Goal: Transaction & Acquisition: Complete application form

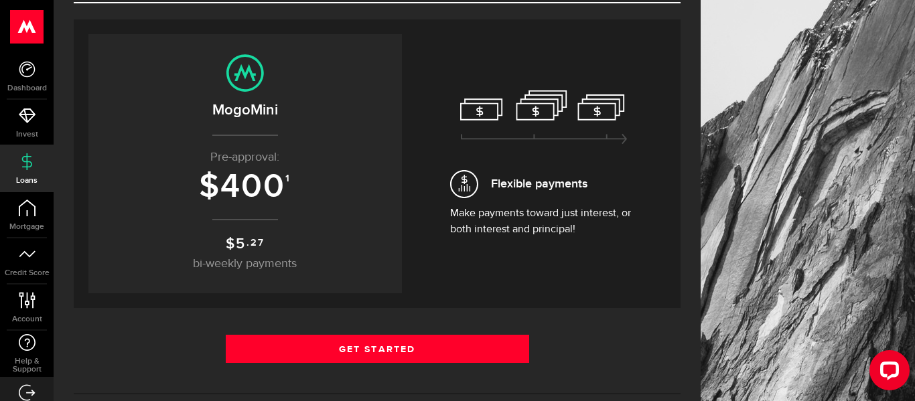
scroll to position [113, 0]
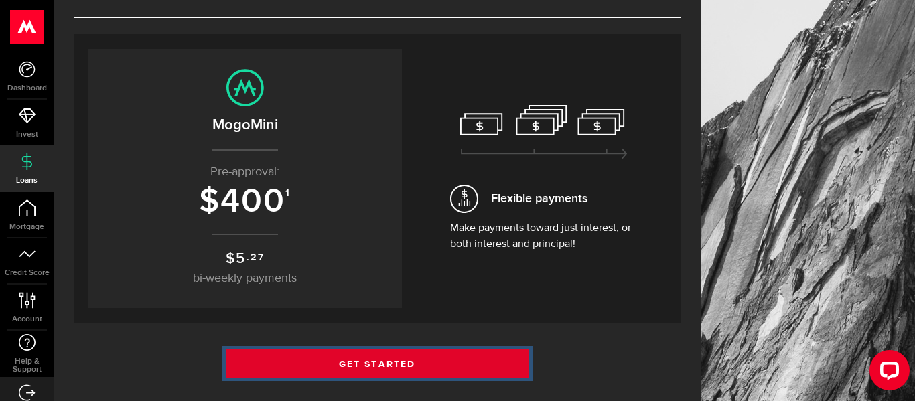
click at [404, 363] on link "Get Started" at bounding box center [378, 364] width 304 height 28
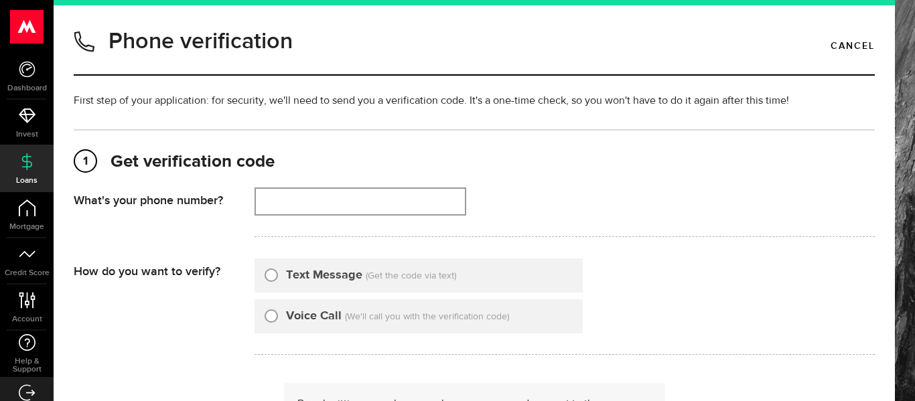
type input "5875897586"
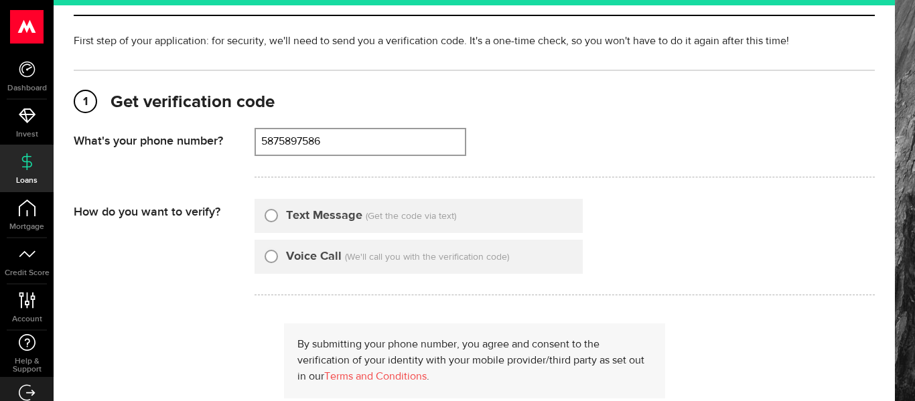
scroll to position [66, 0]
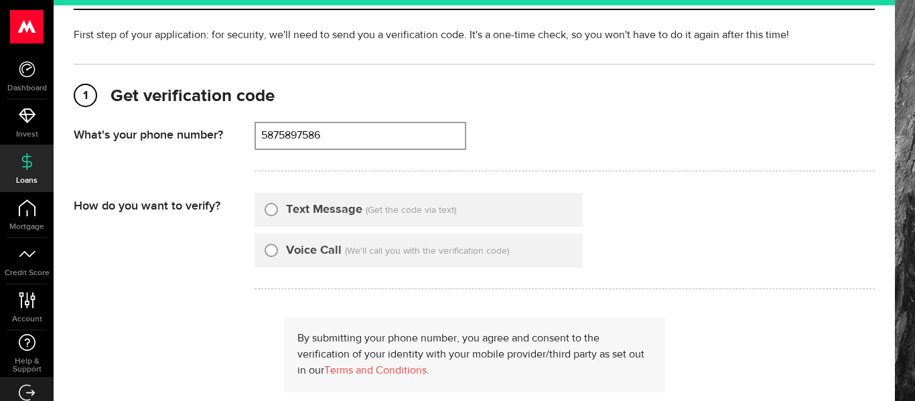
click at [273, 212] on input "Text Message" at bounding box center [271, 207] width 13 height 13
radio input "true"
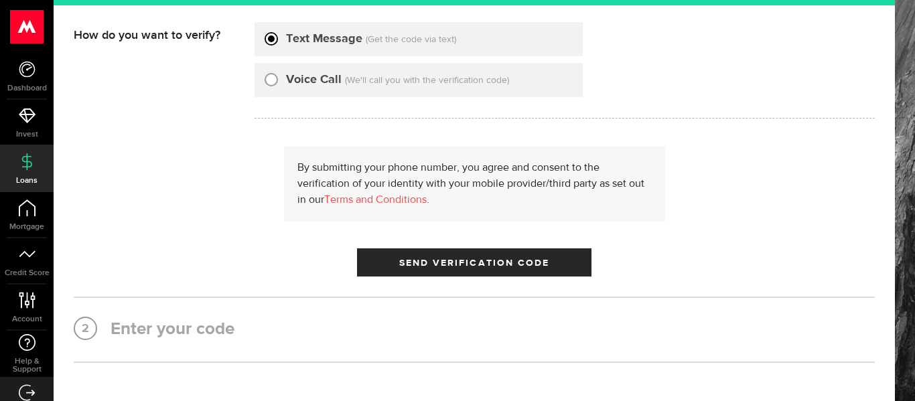
scroll to position [241, 0]
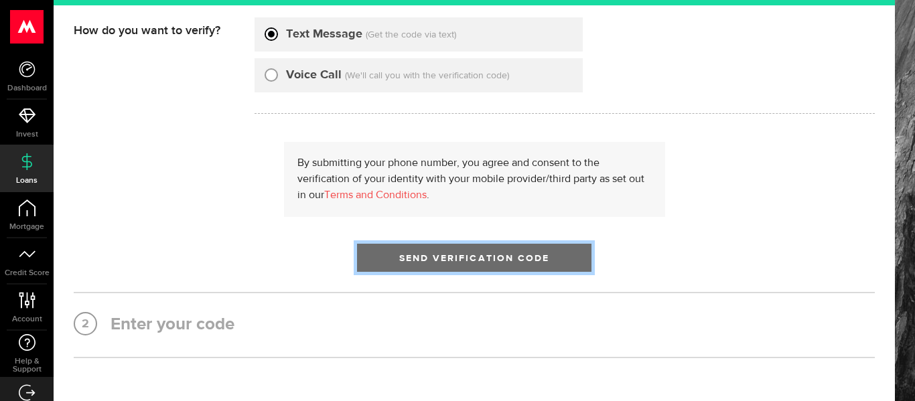
click at [508, 249] on button "Send Verification Code" at bounding box center [474, 258] width 235 height 28
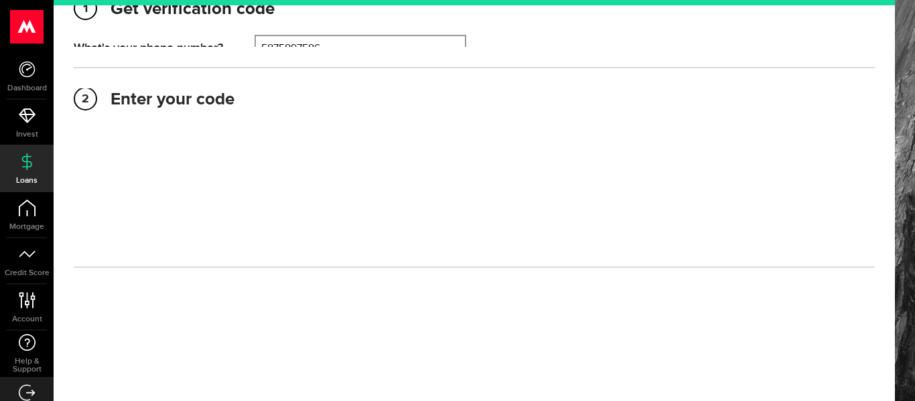
scroll to position [152, 0]
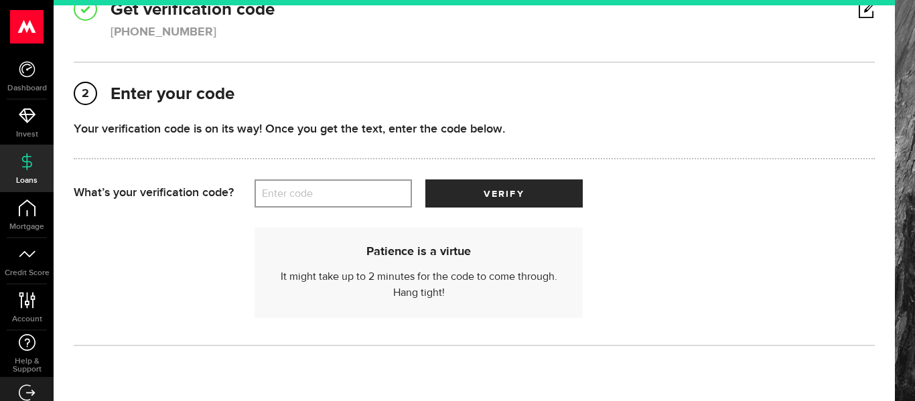
click at [361, 187] on label "Enter code" at bounding box center [333, 193] width 157 height 27
click at [361, 187] on input "Enter code" at bounding box center [333, 194] width 157 height 28
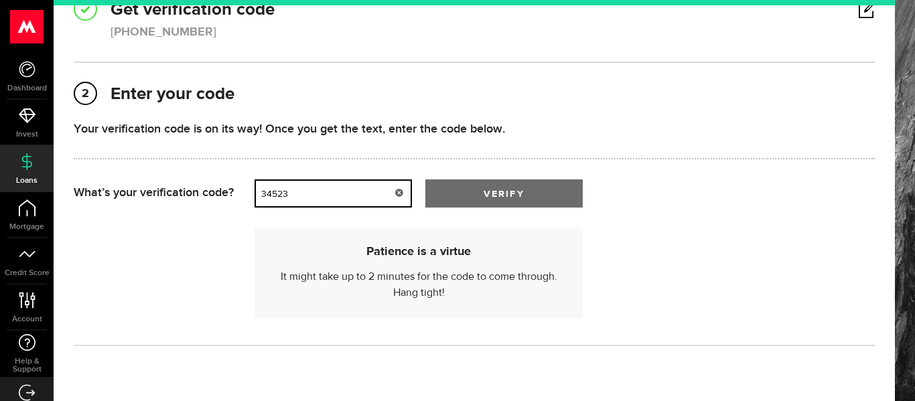
type input "34523"
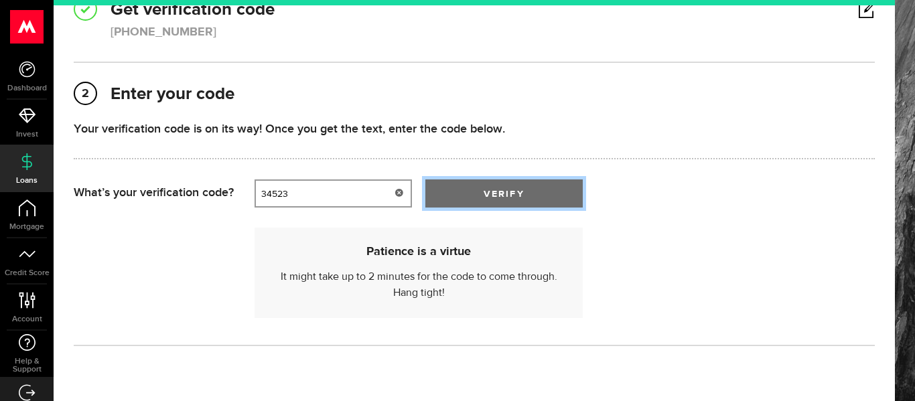
click at [503, 193] on span "submit" at bounding box center [503, 196] width 21 height 21
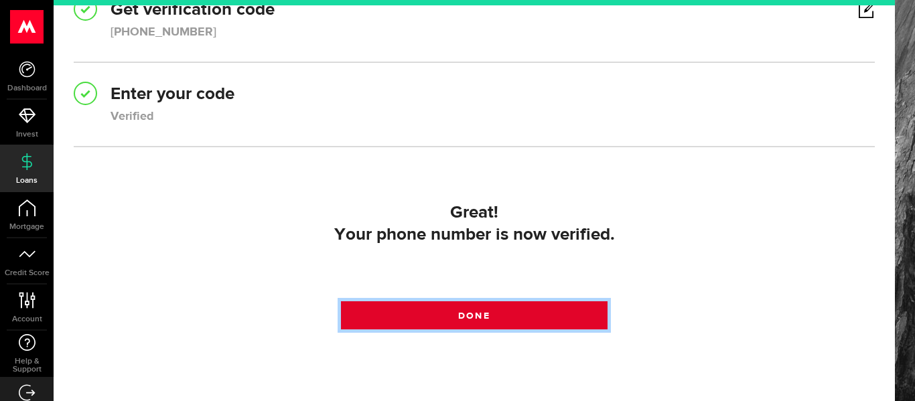
click at [472, 315] on span at bounding box center [474, 319] width 22 height 22
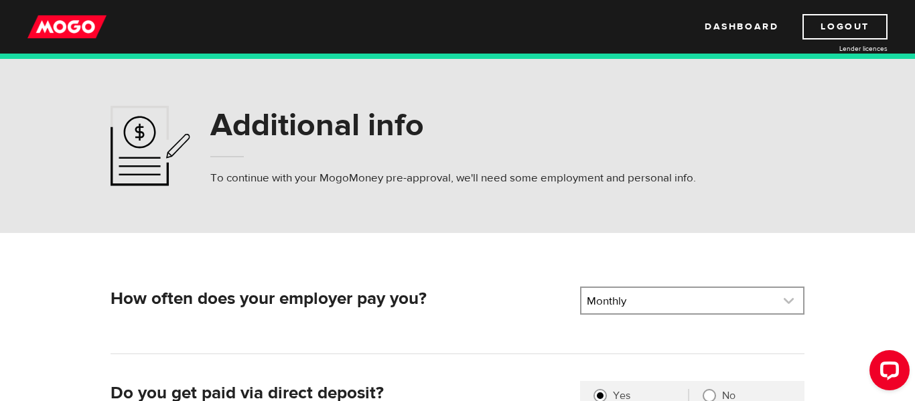
click at [624, 308] on link at bounding box center [693, 300] width 222 height 25
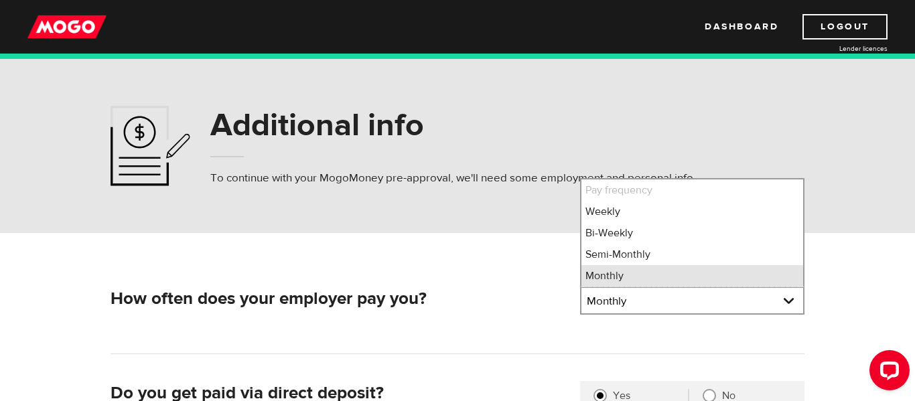
click at [645, 276] on li "Monthly" at bounding box center [693, 275] width 222 height 21
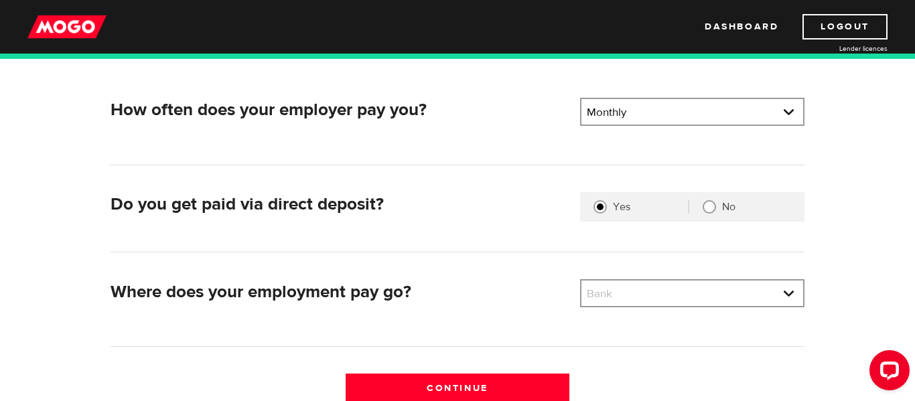
scroll to position [192, 0]
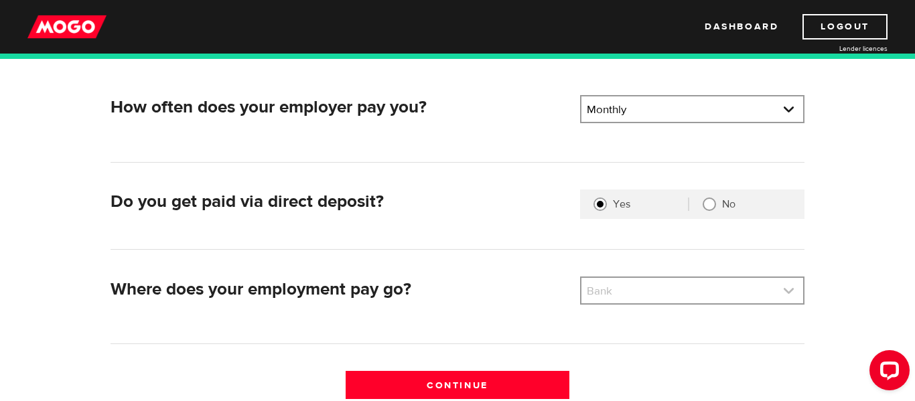
click at [592, 294] on link at bounding box center [693, 290] width 222 height 25
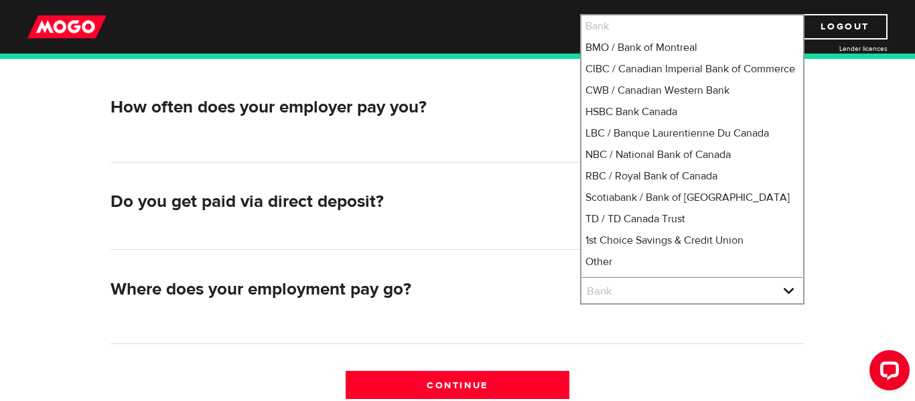
scroll to position [162, 0]
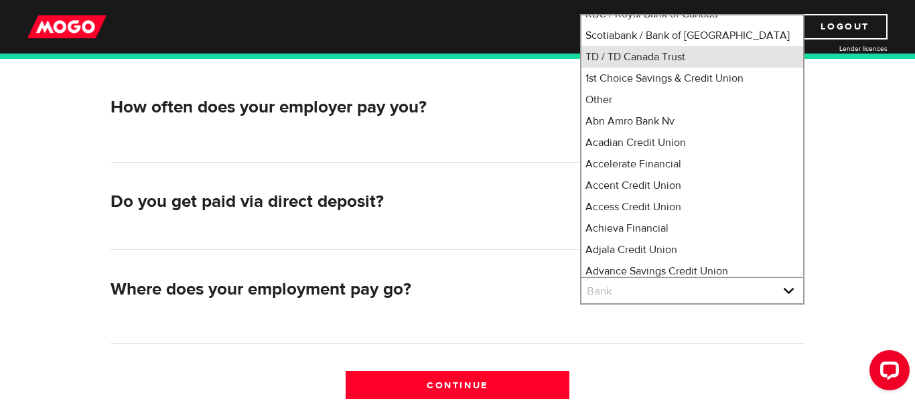
click at [637, 65] on li "TD / TD Canada Trust" at bounding box center [693, 56] width 222 height 21
select select "9"
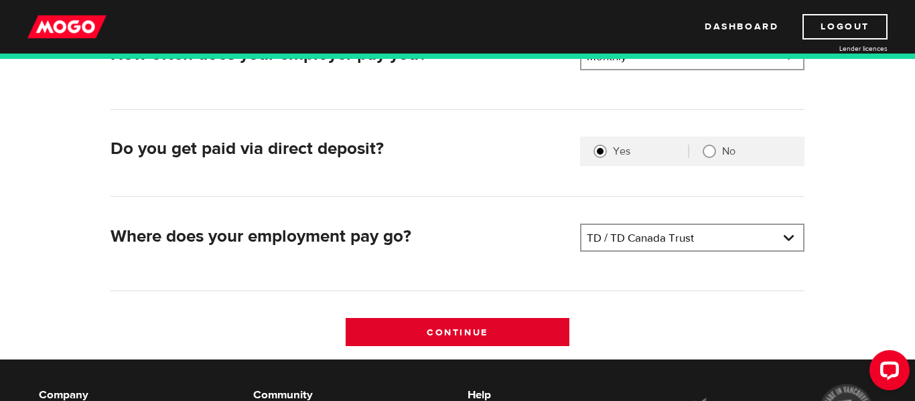
scroll to position [242, 0]
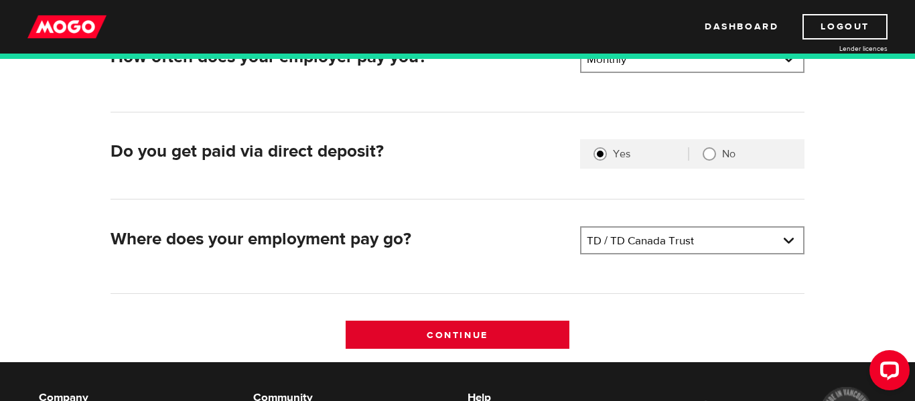
click at [414, 336] on input "Continue" at bounding box center [458, 335] width 225 height 28
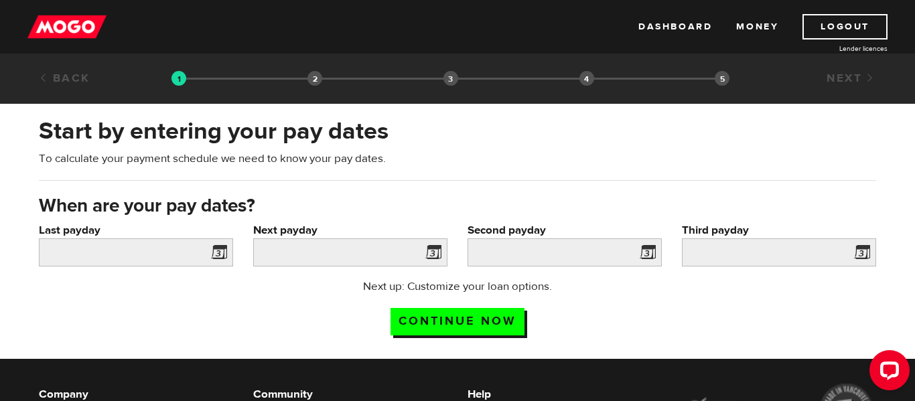
click at [218, 252] on span at bounding box center [216, 254] width 20 height 21
click at [218, 253] on span at bounding box center [216, 254] width 20 height 21
click at [112, 251] on input "Last payday" at bounding box center [136, 253] width 194 height 28
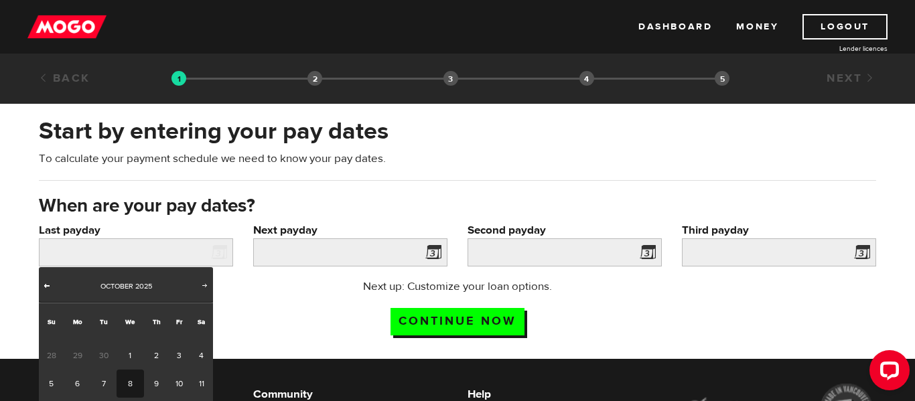
click at [50, 288] on span "Prev" at bounding box center [47, 285] width 11 height 11
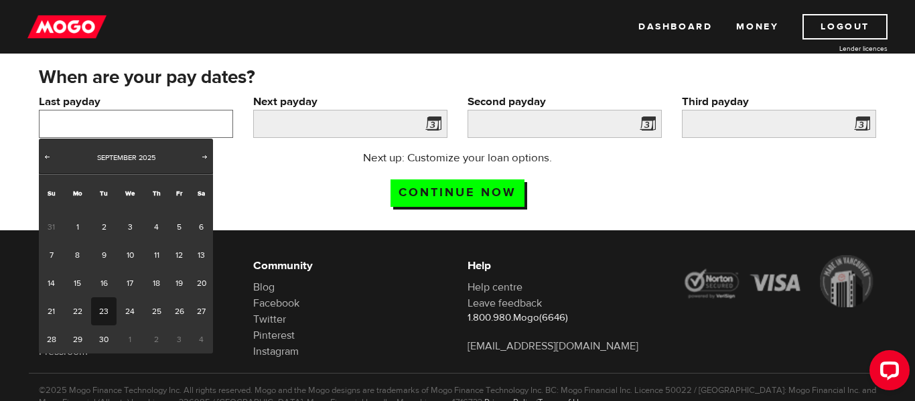
scroll to position [128, 0]
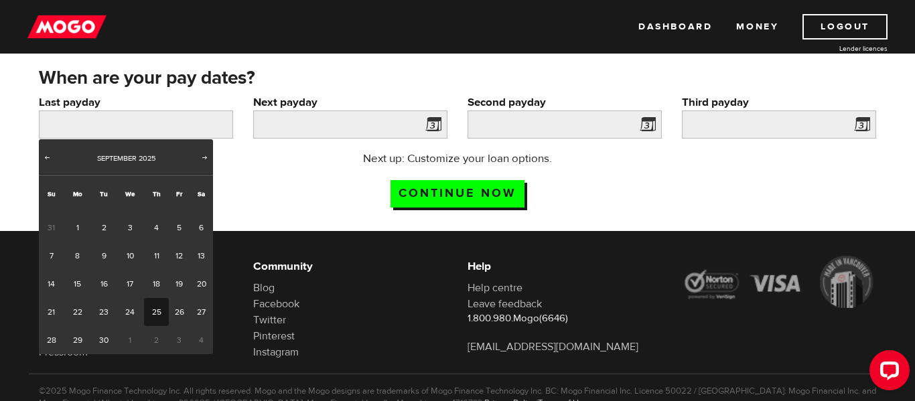
click at [154, 316] on link "25" at bounding box center [156, 312] width 25 height 28
type input "[DATE]"
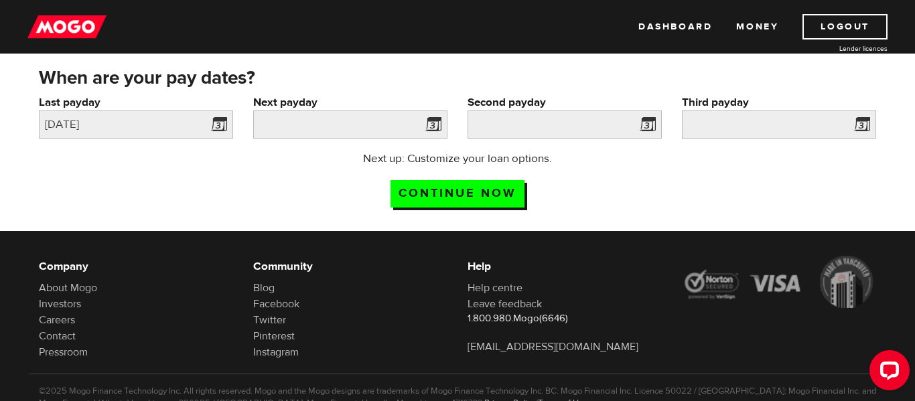
click at [430, 119] on span at bounding box center [431, 126] width 20 height 21
click at [313, 130] on input "Next payday" at bounding box center [350, 125] width 194 height 28
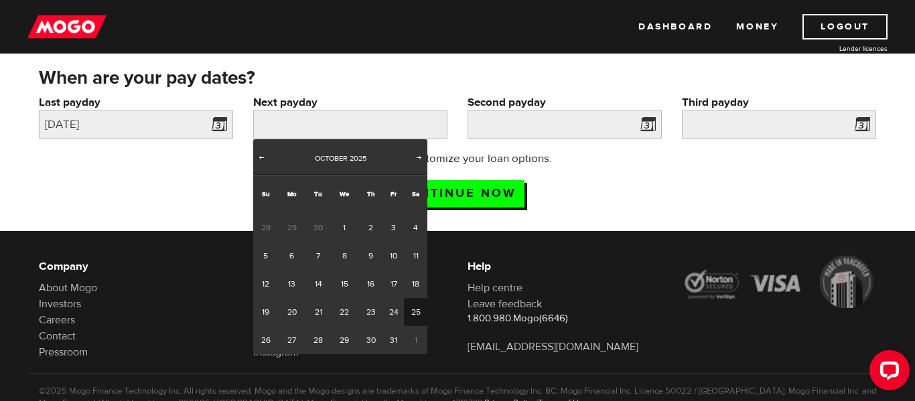
click at [413, 310] on link "25" at bounding box center [415, 312] width 23 height 28
type input "2025/10/25"
type input "[DATE]"
type input "2025/12/24"
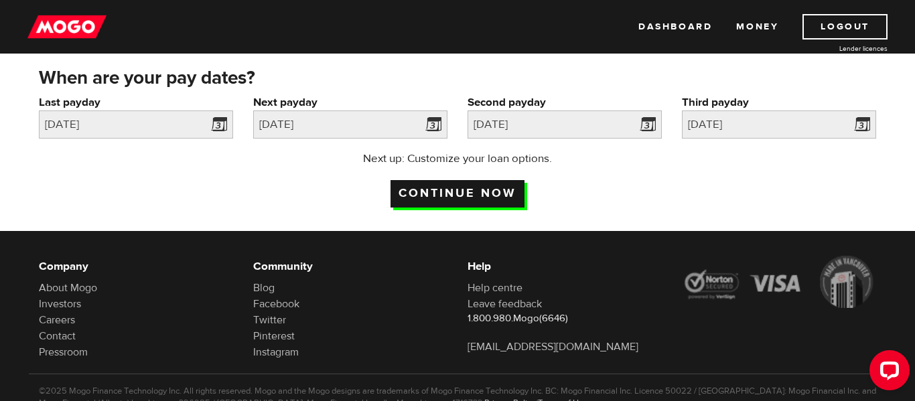
click at [481, 192] on input "Continue now" at bounding box center [458, 193] width 134 height 27
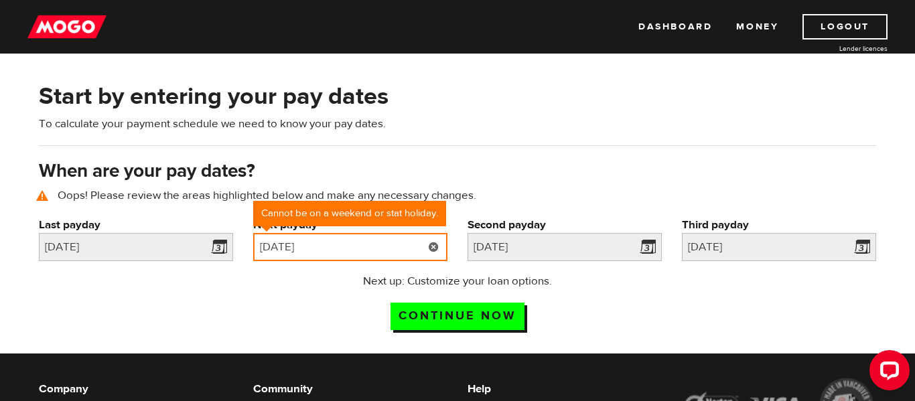
click at [318, 249] on input "[DATE]" at bounding box center [350, 247] width 194 height 28
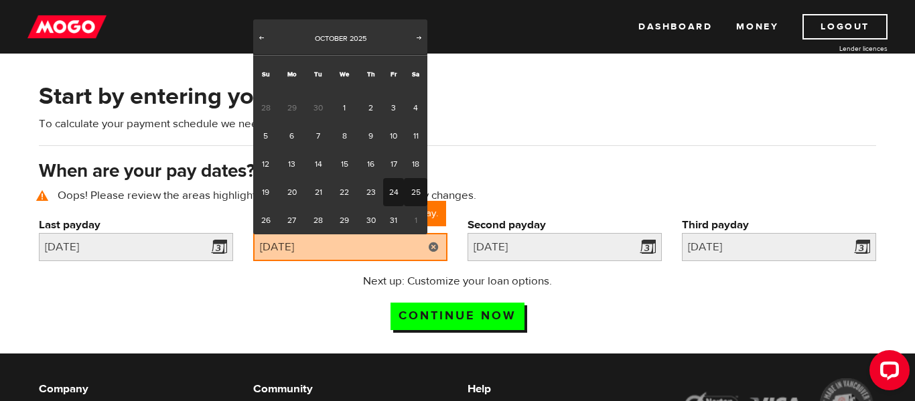
click at [404, 185] on link "25" at bounding box center [415, 192] width 23 height 28
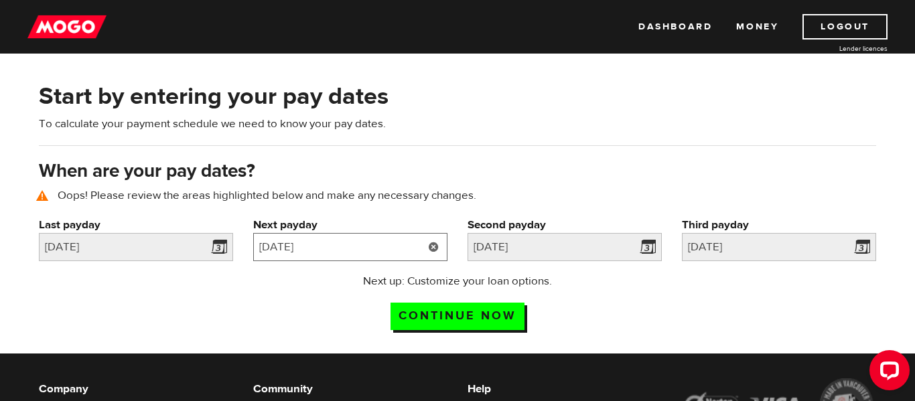
click at [379, 249] on input "2025/10/25" at bounding box center [350, 247] width 194 height 28
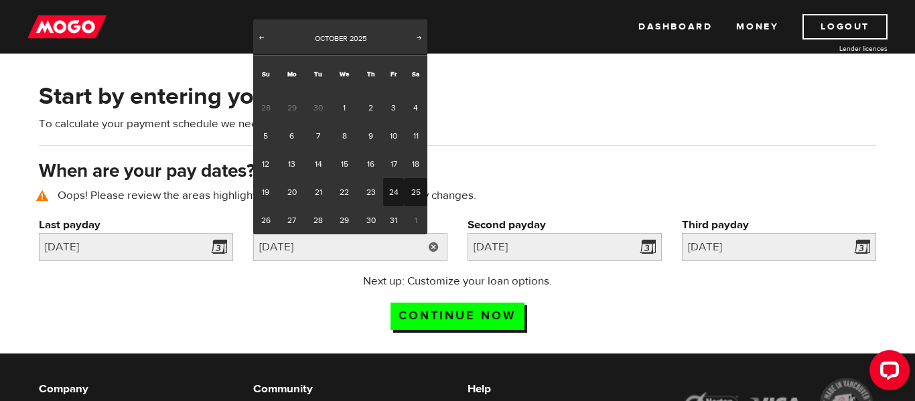
click at [388, 198] on link "24" at bounding box center [393, 192] width 21 height 28
type input "[DATE]"
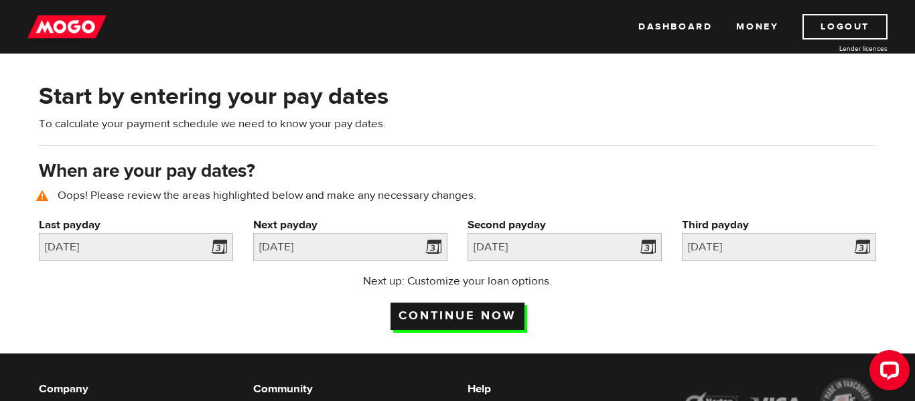
click at [419, 318] on input "Continue now" at bounding box center [458, 316] width 134 height 27
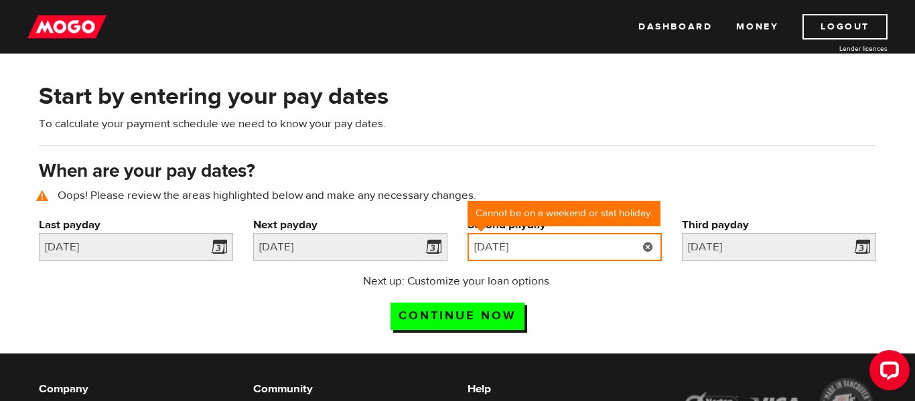
click at [523, 247] on input "[DATE]" at bounding box center [565, 247] width 194 height 28
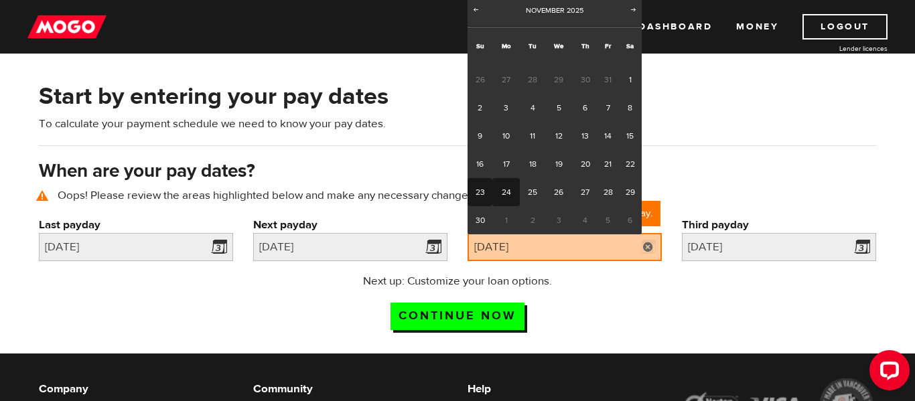
click at [505, 194] on link "24" at bounding box center [506, 192] width 27 height 28
type input "[DATE]"
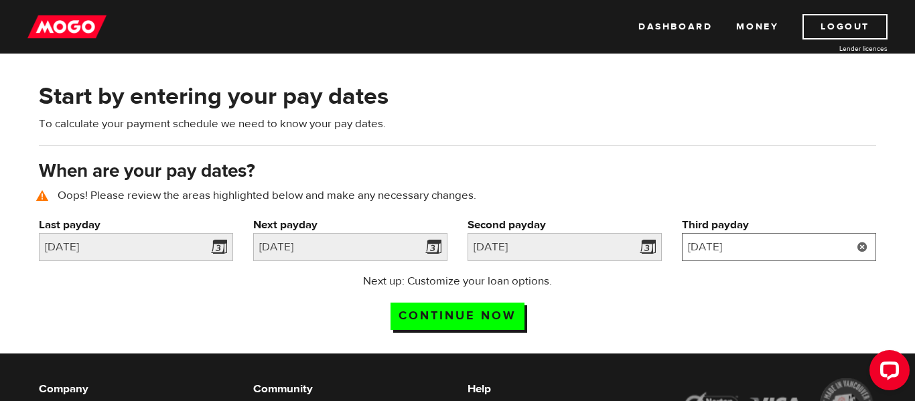
click at [810, 254] on input "2025/12/23" at bounding box center [779, 247] width 194 height 28
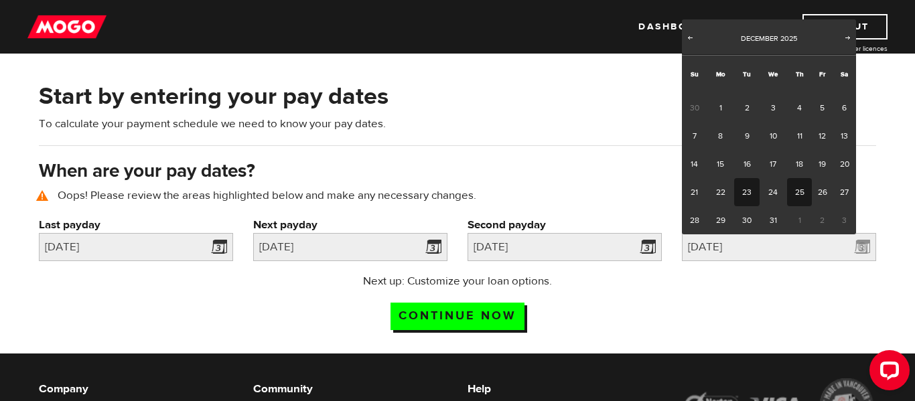
click at [796, 194] on link "25" at bounding box center [799, 192] width 25 height 28
type input "[DATE]"
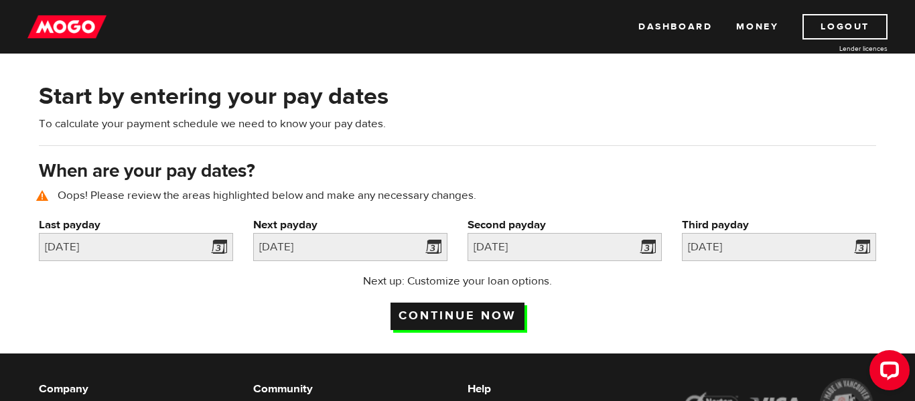
click at [487, 319] on input "Continue now" at bounding box center [458, 316] width 134 height 27
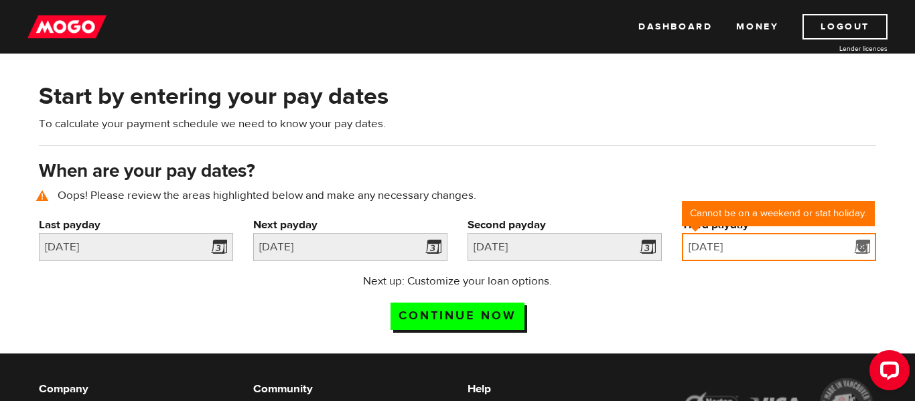
click at [775, 247] on input "[DATE]" at bounding box center [779, 247] width 194 height 28
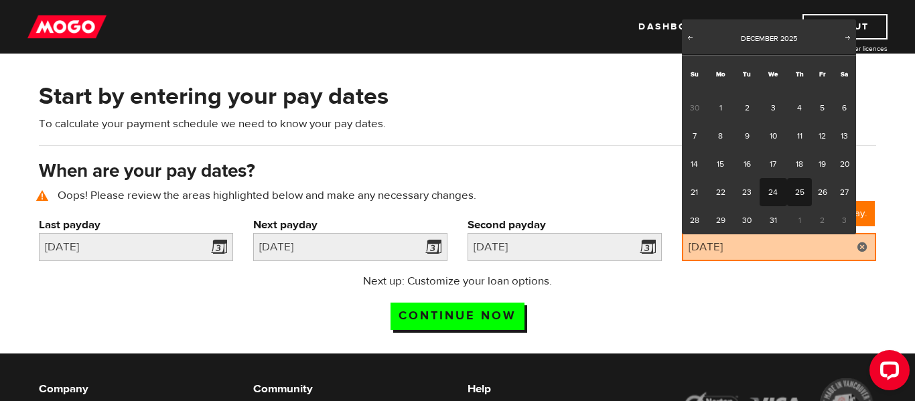
click at [774, 194] on link "24" at bounding box center [773, 192] width 27 height 28
type input "[DATE]"
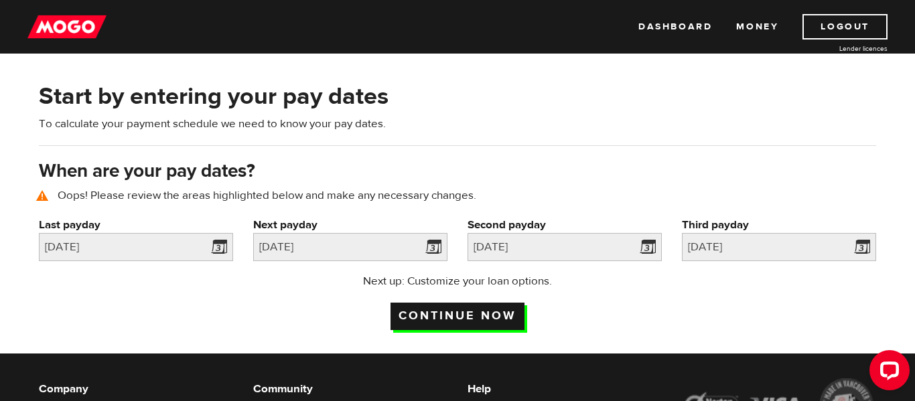
click at [515, 316] on input "Continue now" at bounding box center [458, 316] width 134 height 27
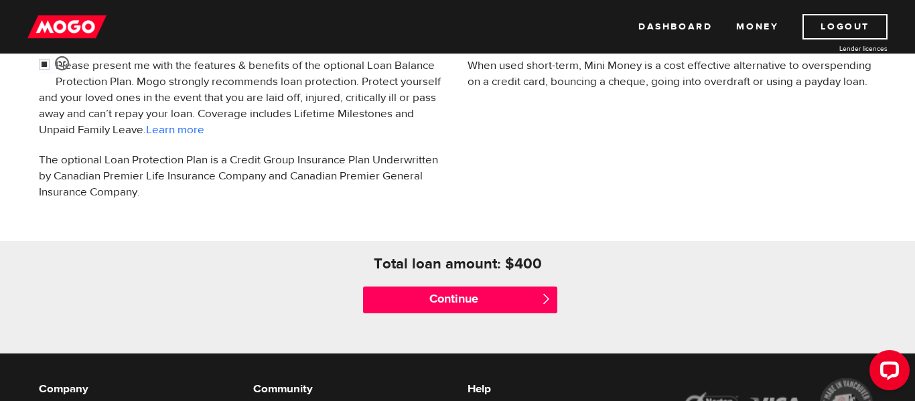
scroll to position [483, 0]
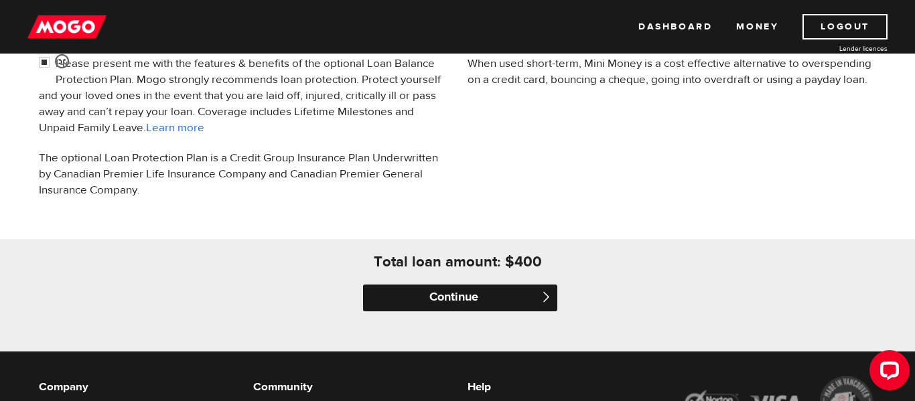
click at [477, 302] on input "Continue" at bounding box center [460, 298] width 194 height 27
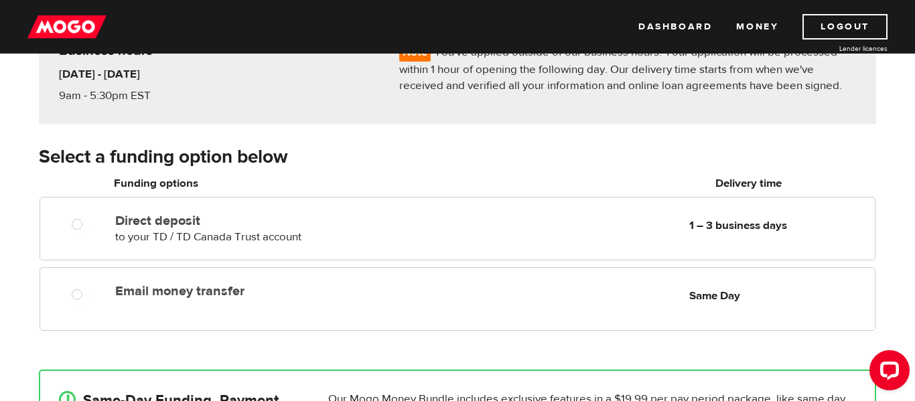
scroll to position [142, 0]
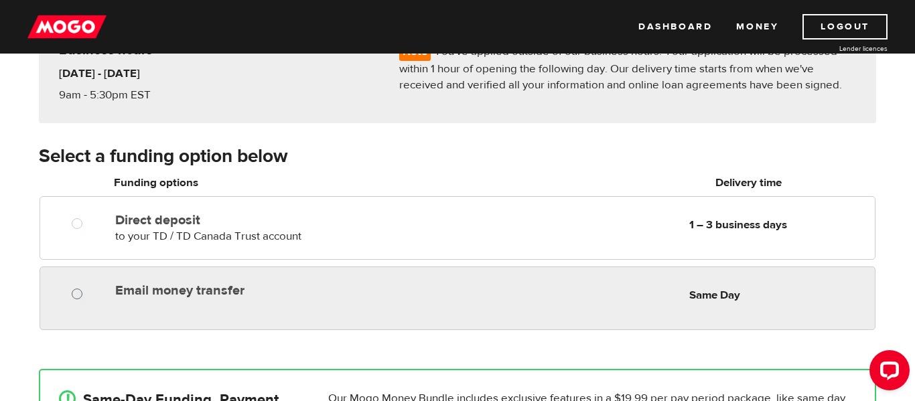
radio input "true"
click at [75, 295] on input "Email money transfer" at bounding box center [80, 296] width 17 height 17
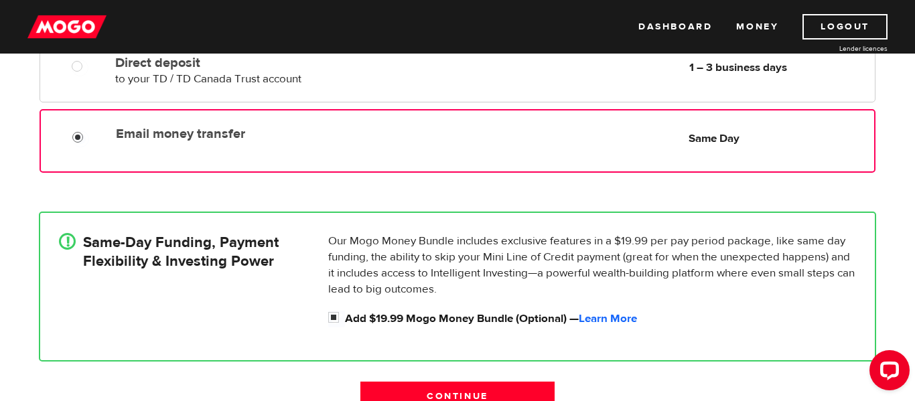
scroll to position [300, 0]
click at [334, 315] on input "Add $19.99 Mogo Money Bundle (Optional) — Learn More" at bounding box center [336, 318] width 17 height 17
checkbox input "false"
radio input "false"
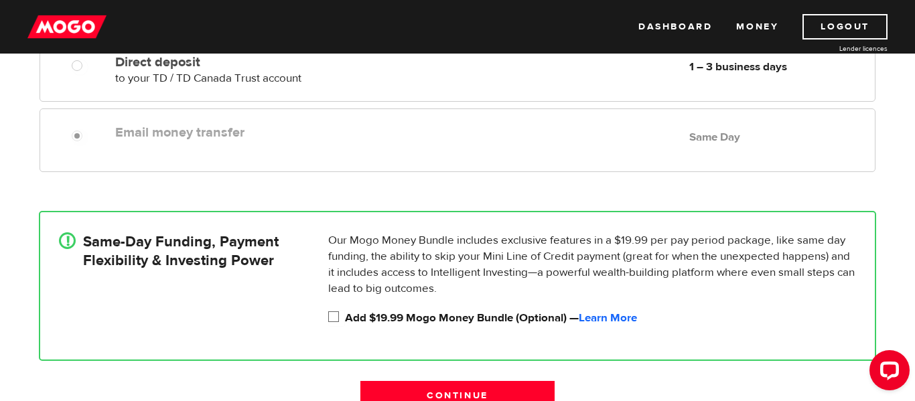
click at [334, 315] on input "Add $19.99 Mogo Money Bundle (Optional) — Learn More" at bounding box center [336, 318] width 17 height 17
checkbox input "true"
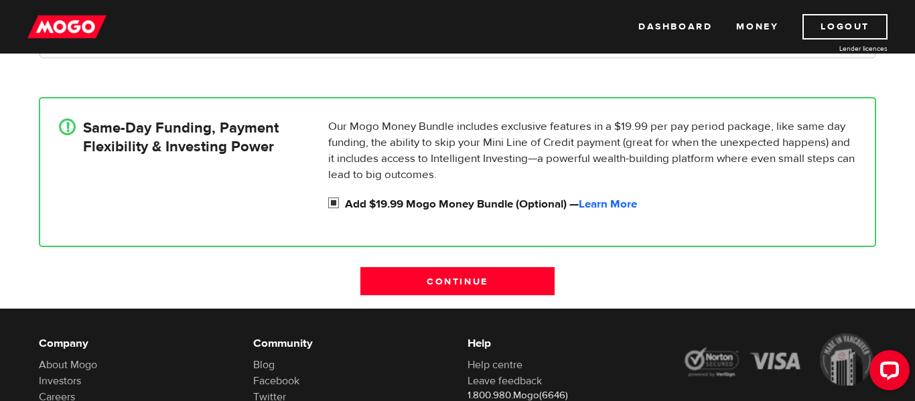
scroll to position [415, 0]
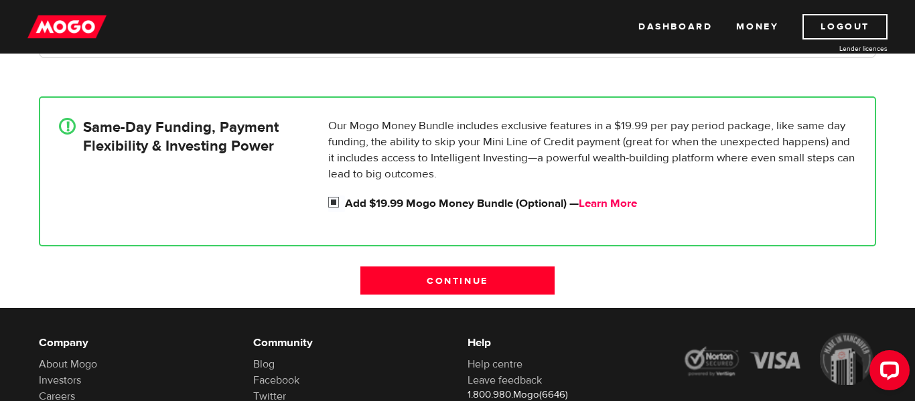
click at [611, 206] on link "Learn More" at bounding box center [608, 203] width 58 height 15
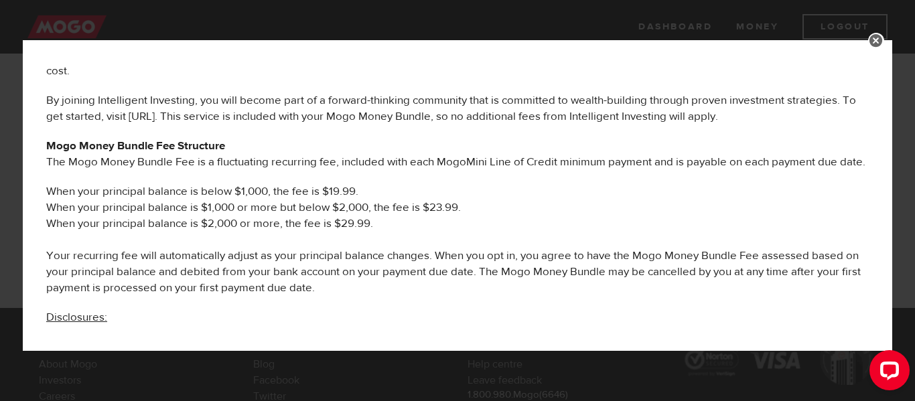
scroll to position [790, 0]
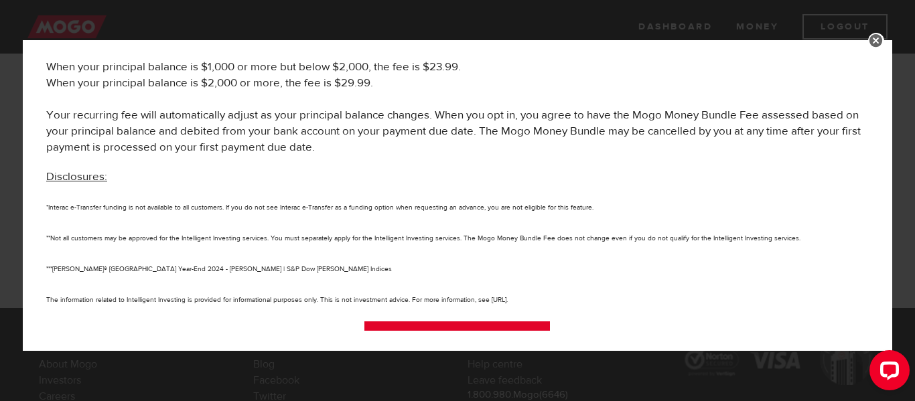
click at [501, 322] on link "Continue" at bounding box center [458, 336] width 186 height 28
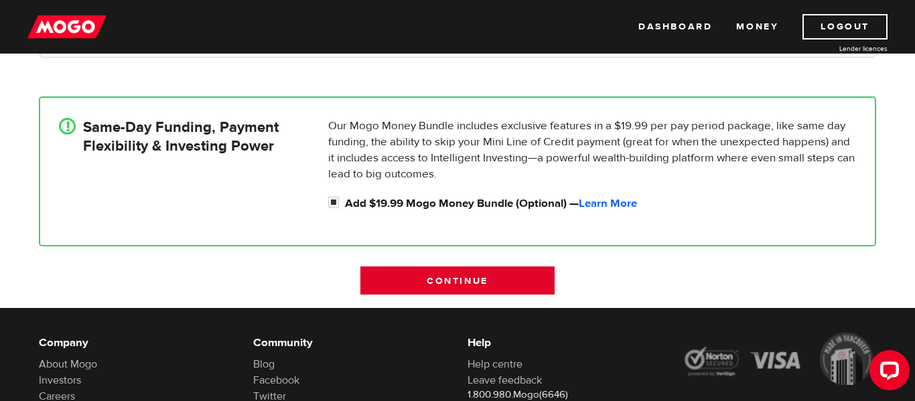
click at [489, 278] on input "Continue" at bounding box center [458, 281] width 194 height 28
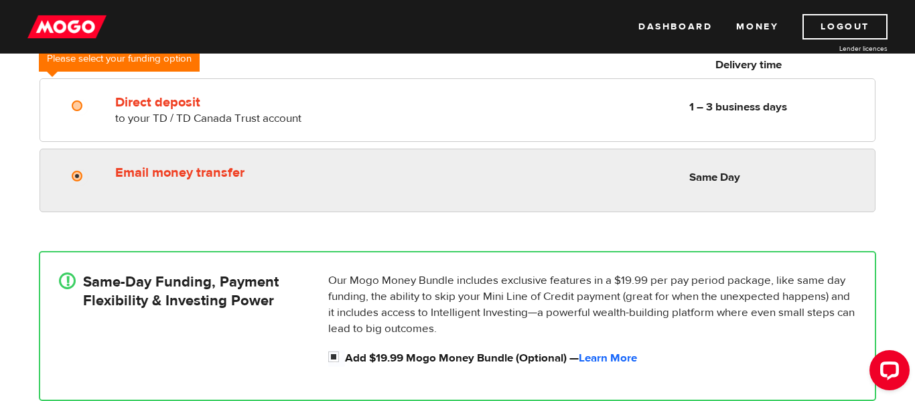
scroll to position [292, 0]
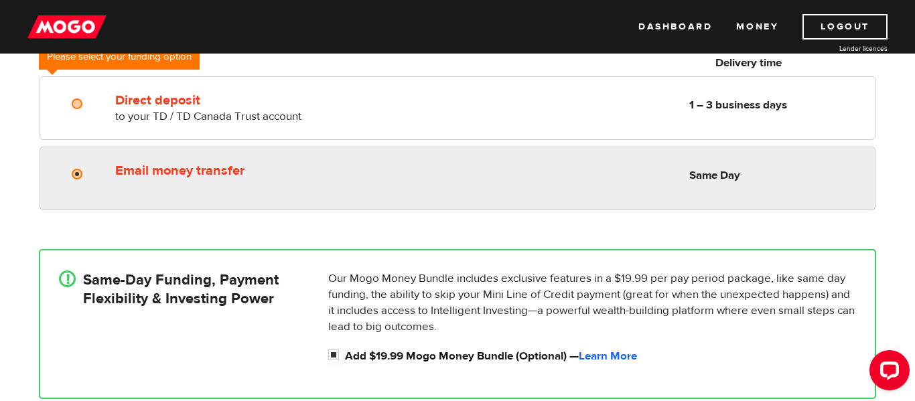
radio input "true"
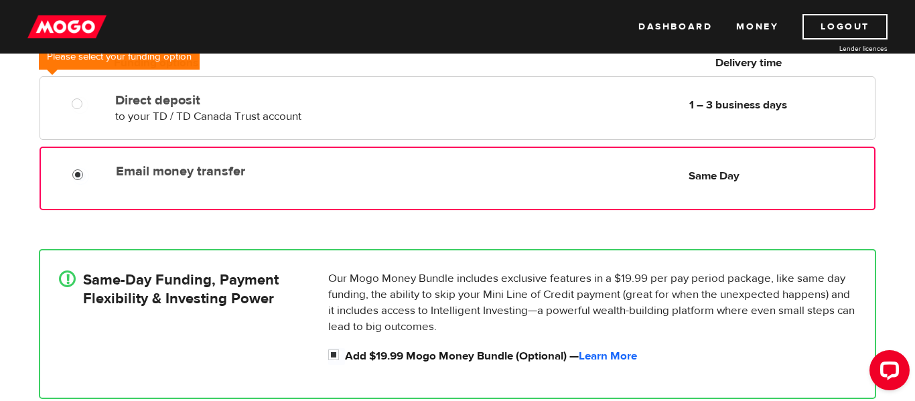
click at [76, 174] on input "Email money transfer" at bounding box center [80, 176] width 17 height 17
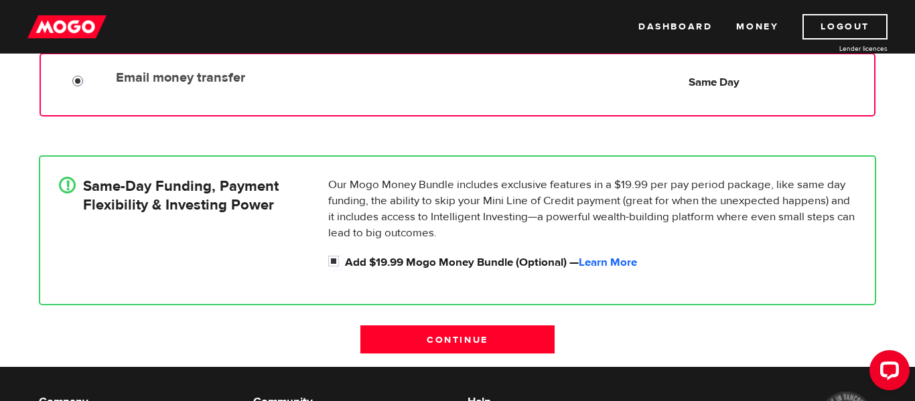
scroll to position [386, 0]
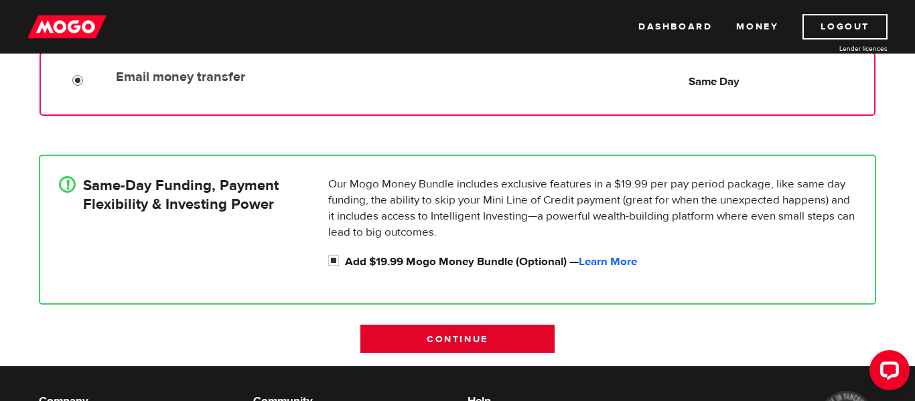
click at [479, 336] on input "Continue" at bounding box center [458, 339] width 194 height 28
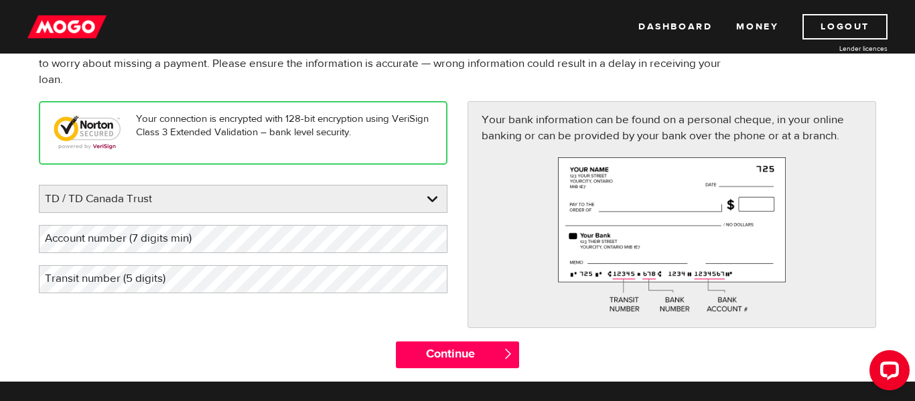
scroll to position [134, 0]
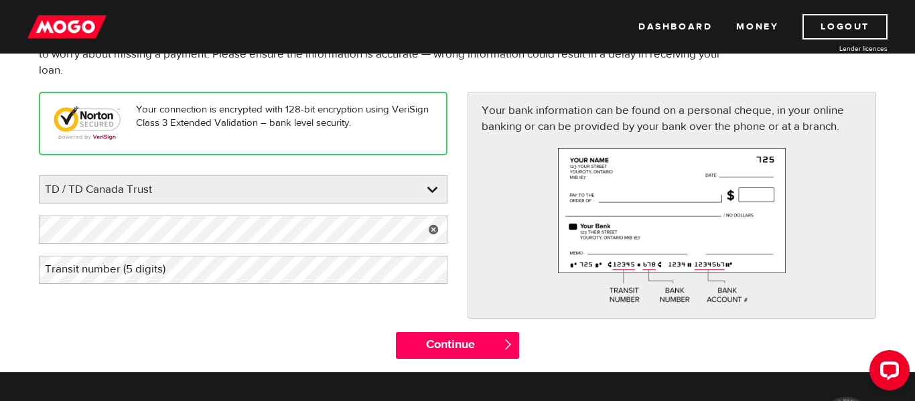
click at [176, 271] on label "Transit number (5 digits)" at bounding box center [116, 269] width 154 height 27
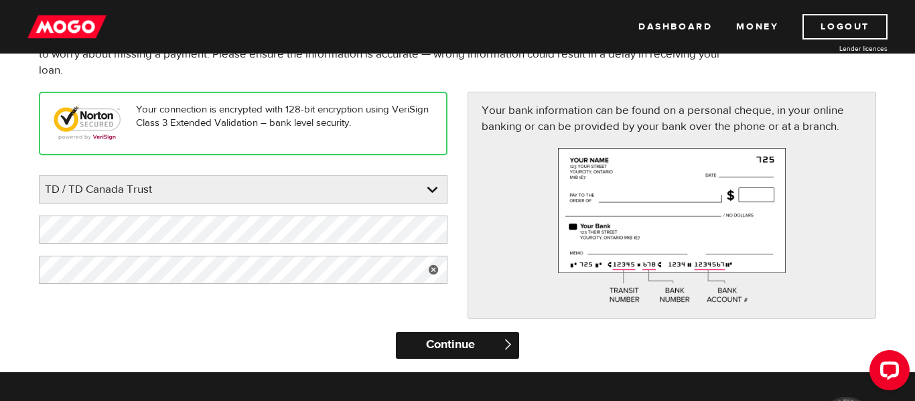
click at [414, 343] on input "Continue" at bounding box center [457, 345] width 123 height 27
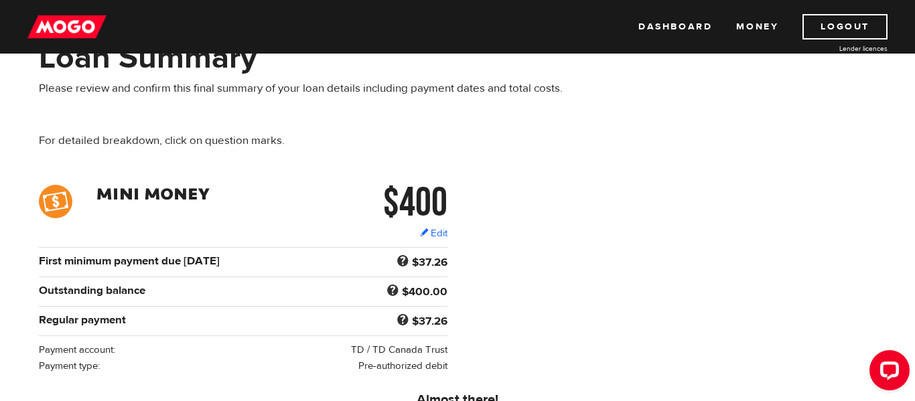
scroll to position [86, 0]
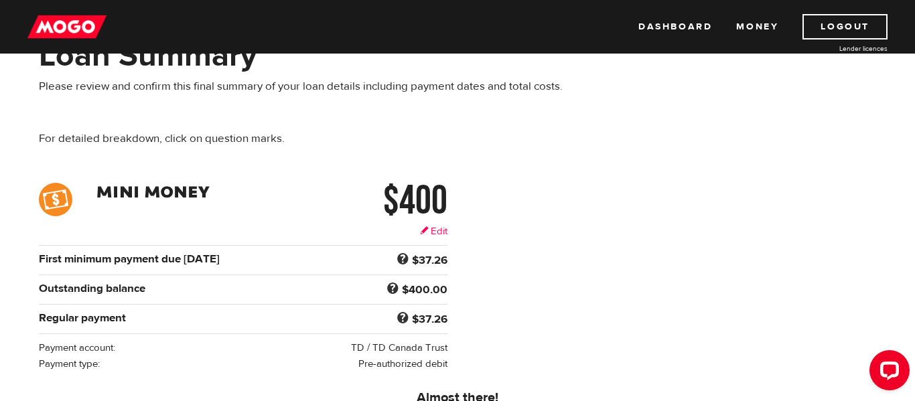
click at [422, 227] on link "Edit" at bounding box center [433, 232] width 27 height 14
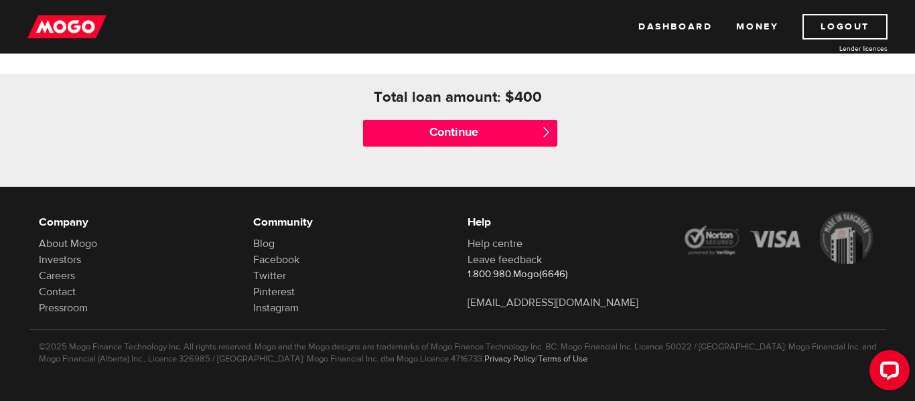
scroll to position [651, 0]
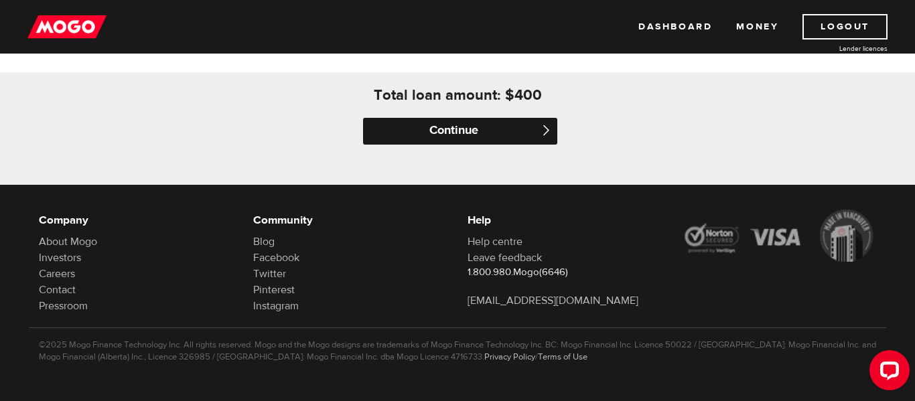
click at [509, 126] on input "Continue" at bounding box center [460, 131] width 194 height 27
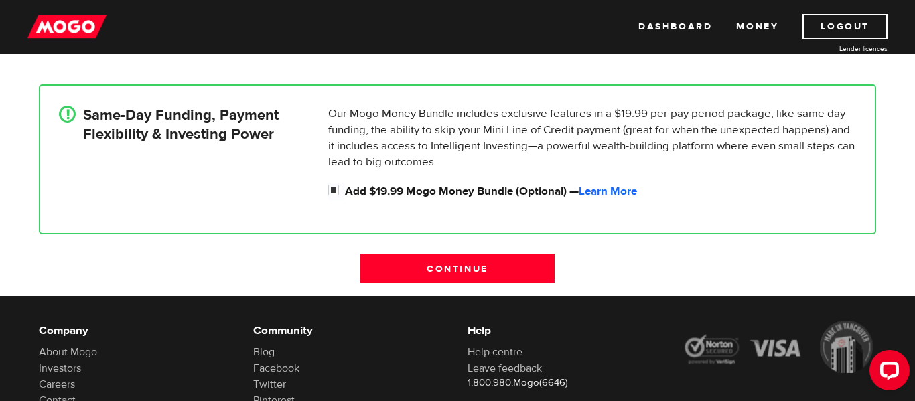
scroll to position [433, 0]
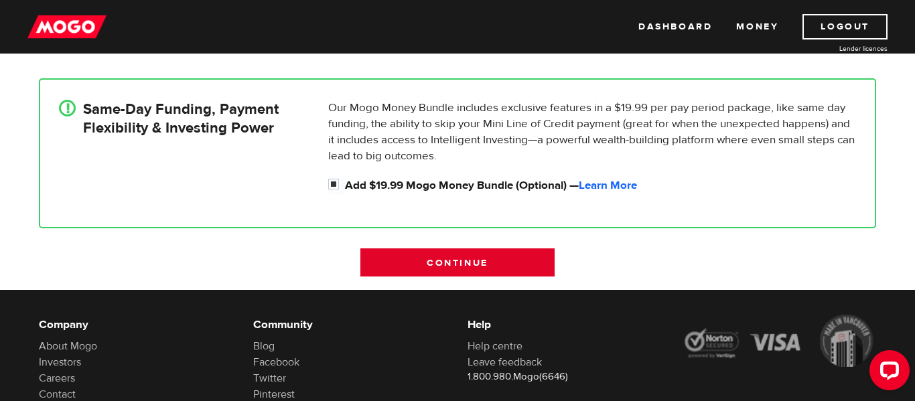
click at [511, 258] on input "Continue" at bounding box center [458, 263] width 194 height 28
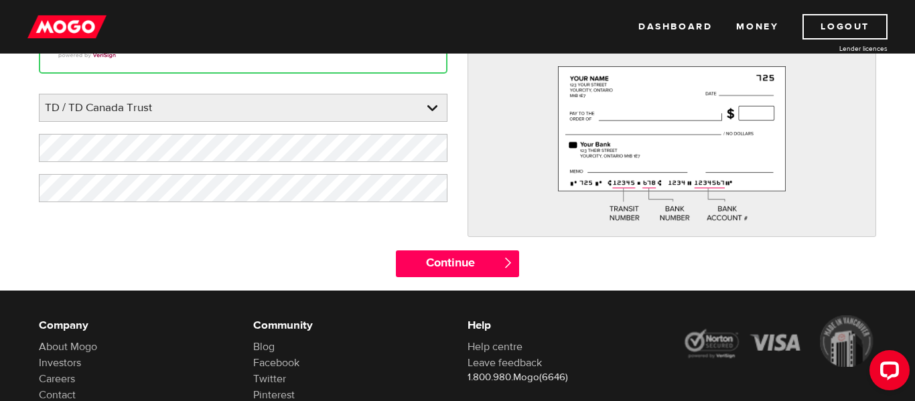
scroll to position [189, 0]
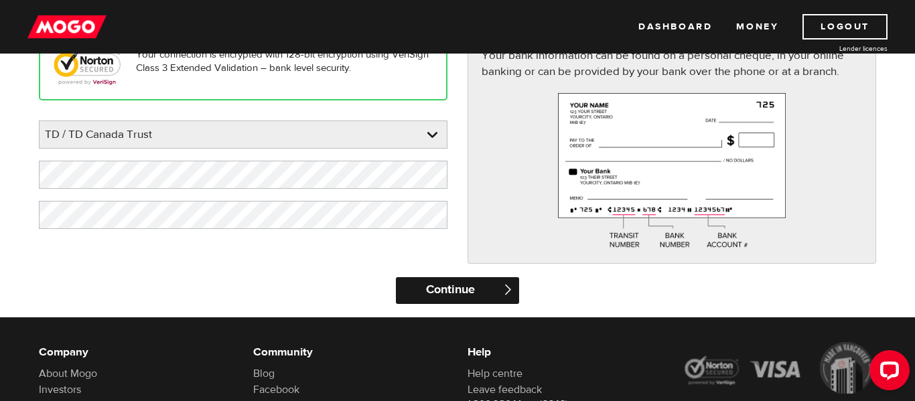
click at [471, 286] on input "Continue" at bounding box center [457, 290] width 123 height 27
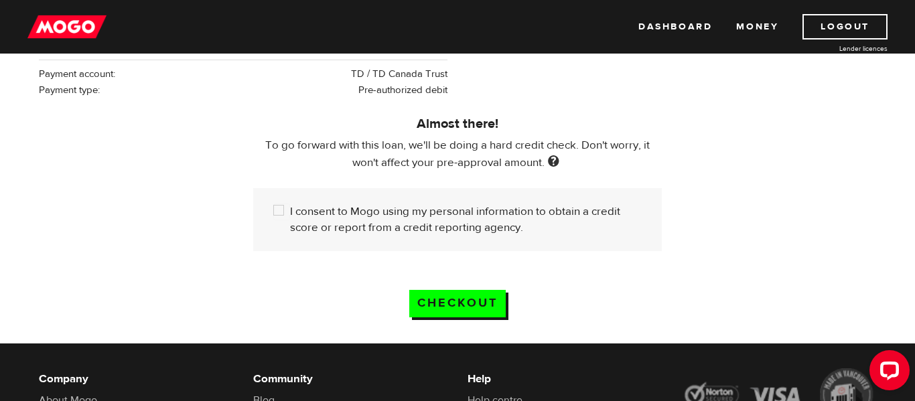
scroll to position [366, 0]
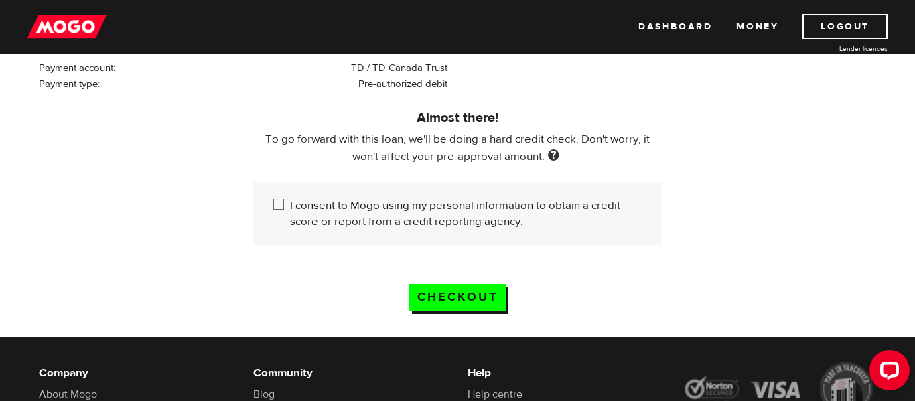
click at [277, 206] on input "I consent to Mogo using my personal information to obtain a credit score or rep…" at bounding box center [281, 206] width 17 height 17
checkbox input "true"
click at [439, 302] on input "Checkout" at bounding box center [457, 297] width 97 height 27
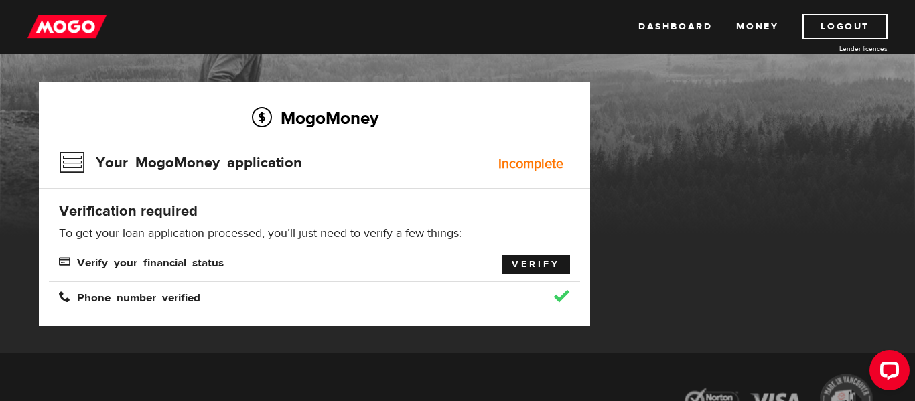
click at [525, 260] on link "Verify" at bounding box center [536, 264] width 68 height 19
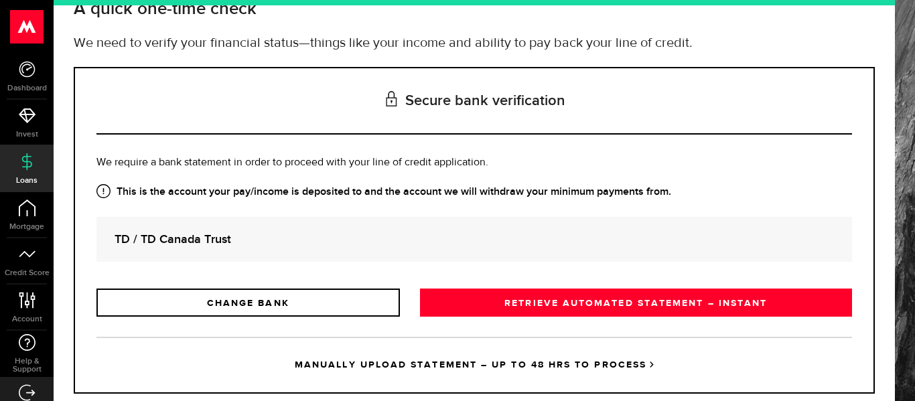
scroll to position [107, 0]
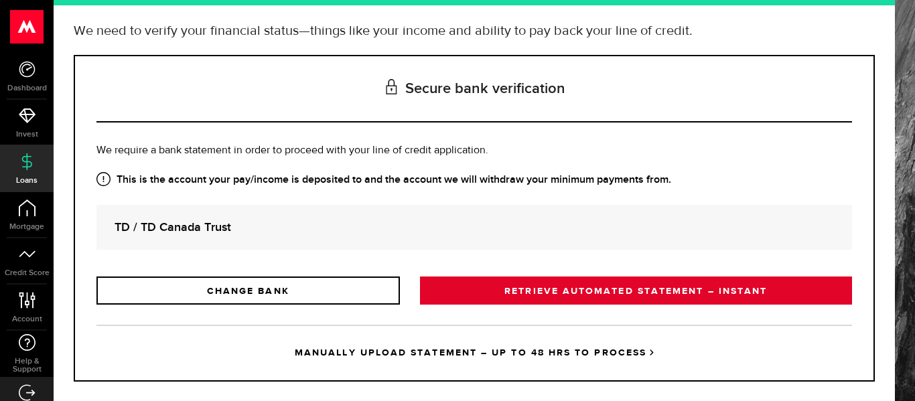
click at [462, 294] on link "RETRIEVE AUTOMATED STATEMENT – INSTANT" at bounding box center [636, 291] width 432 height 28
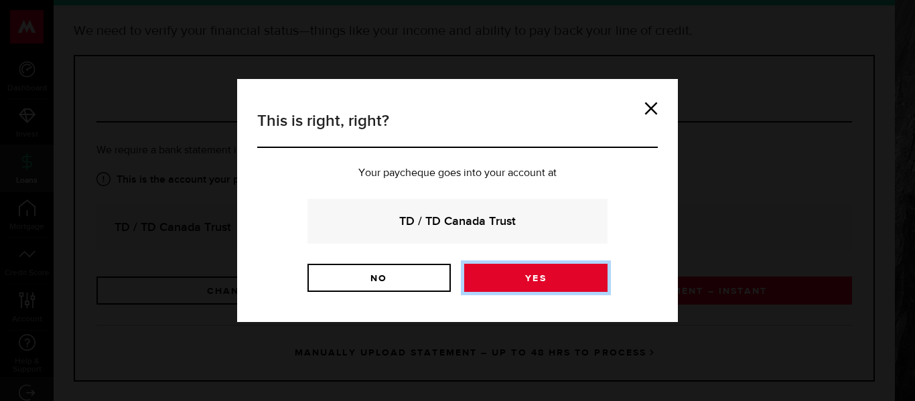
click at [499, 277] on link "Yes" at bounding box center [535, 278] width 143 height 28
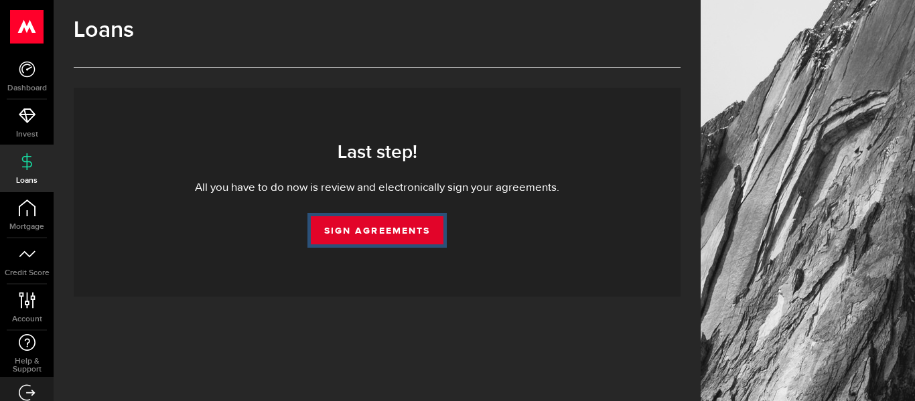
click at [389, 232] on link "Sign Agreements" at bounding box center [377, 230] width 133 height 28
